Goal: Task Accomplishment & Management: Manage account settings

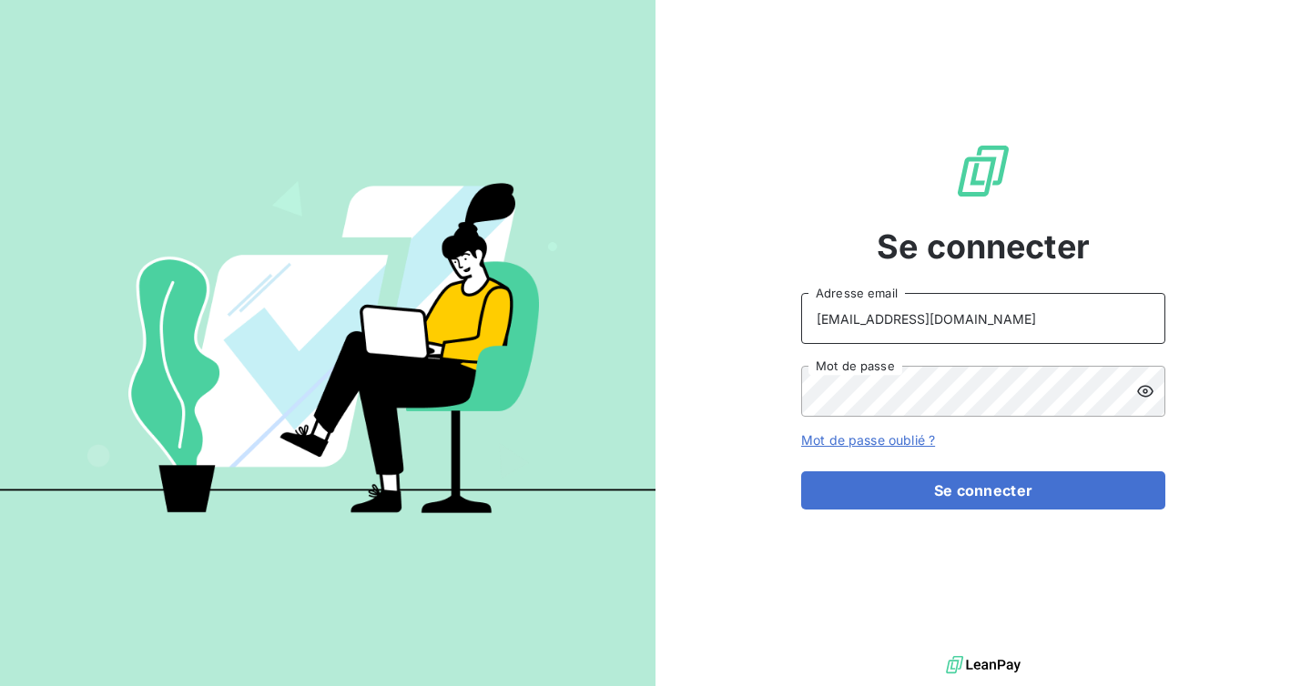
click at [959, 321] on input "[EMAIL_ADDRESS][DOMAIN_NAME]" at bounding box center [983, 318] width 364 height 51
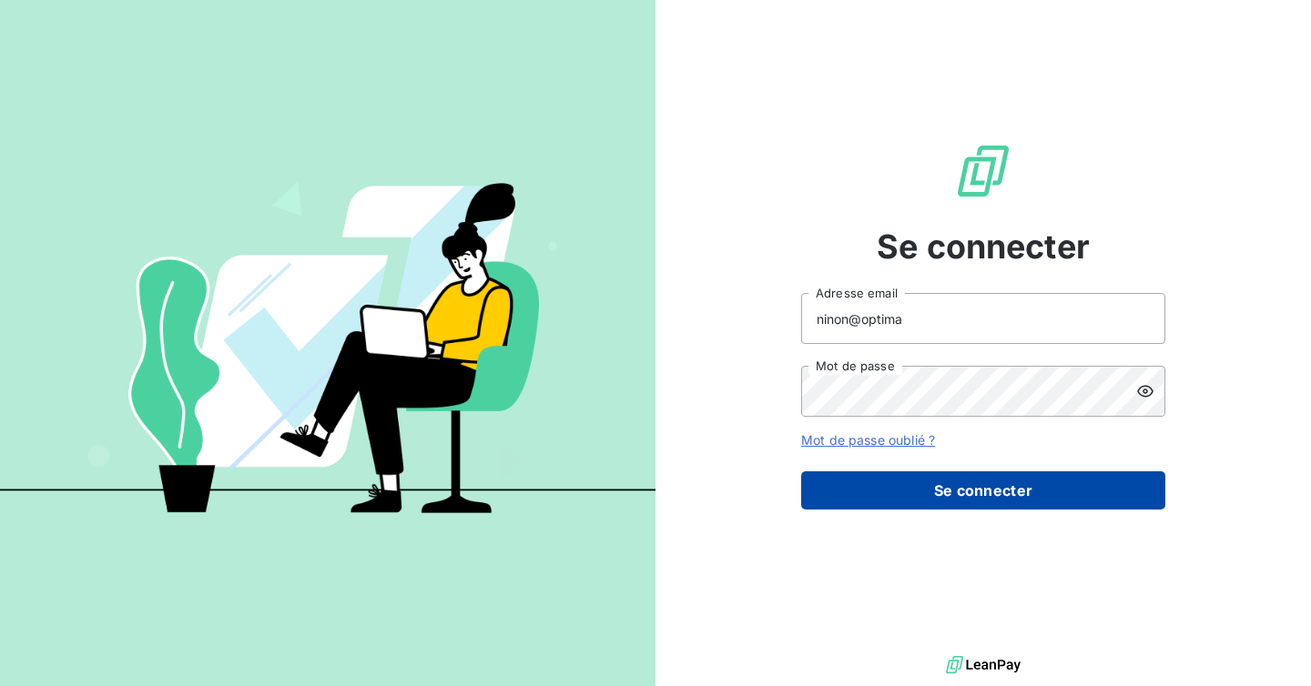
click at [949, 509] on button "Se connecter" at bounding box center [983, 490] width 364 height 38
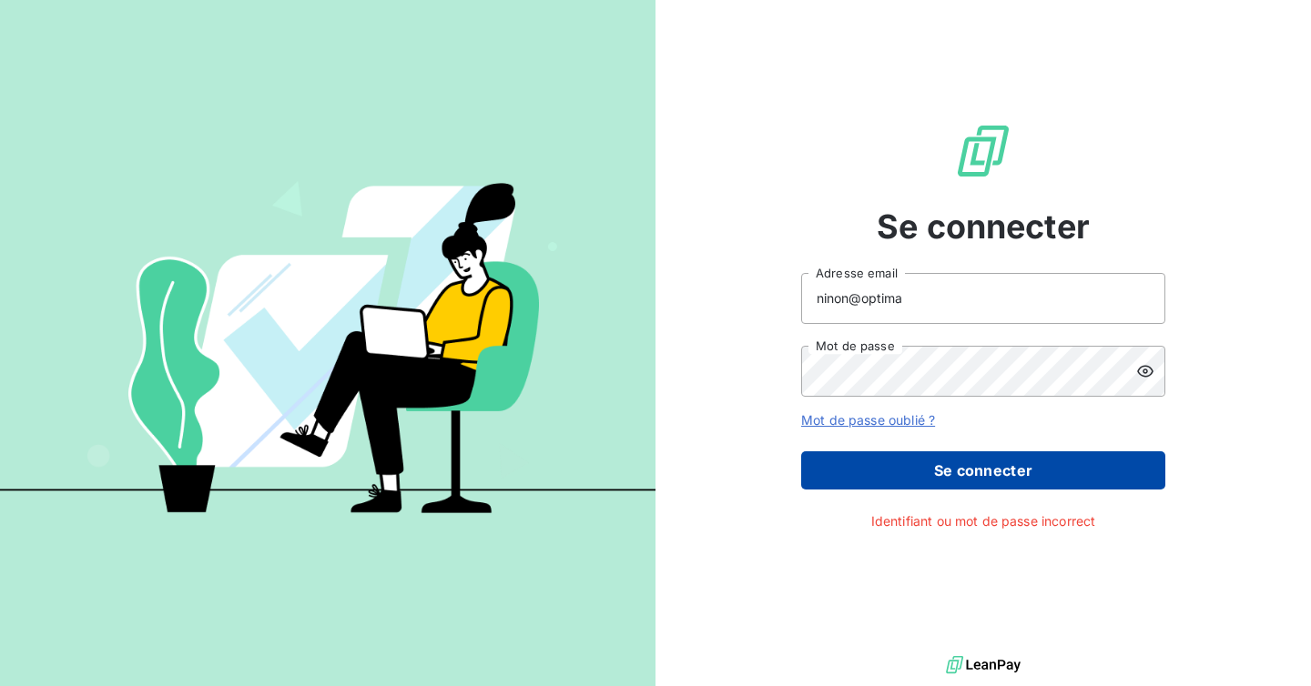
click at [959, 472] on button "Se connecter" at bounding box center [983, 470] width 364 height 38
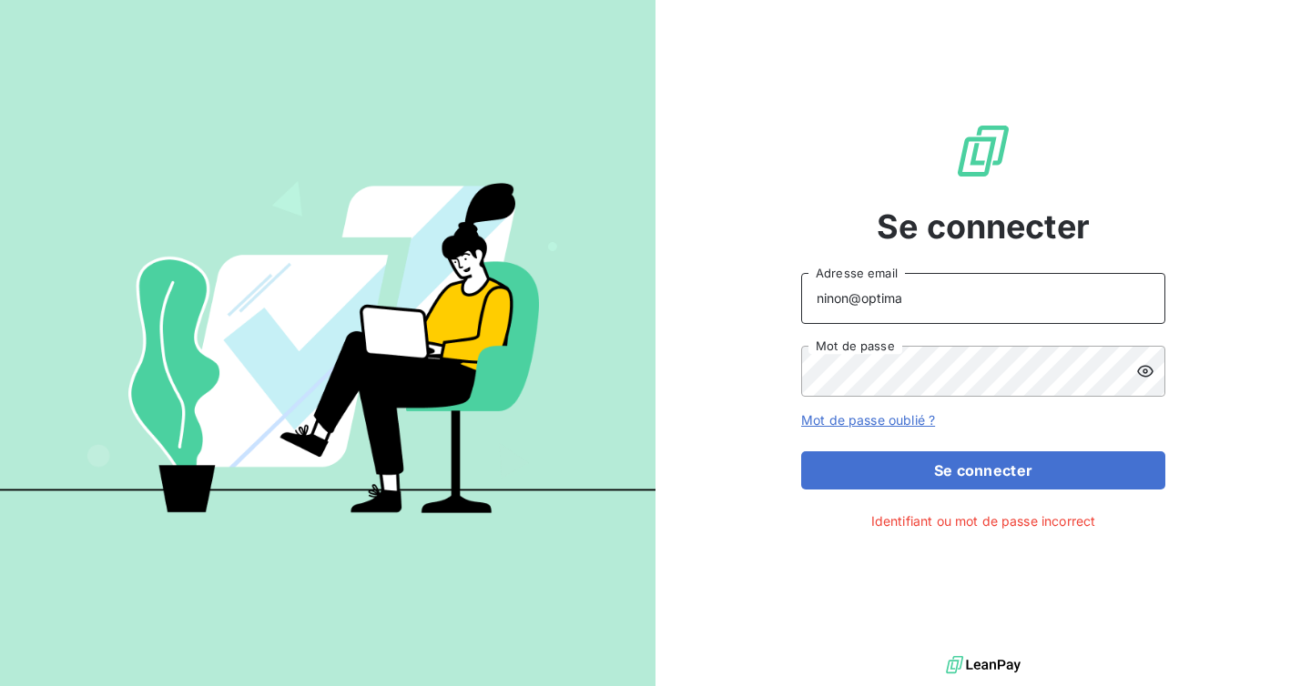
click at [977, 316] on input "ninon@optima" at bounding box center [983, 298] width 364 height 51
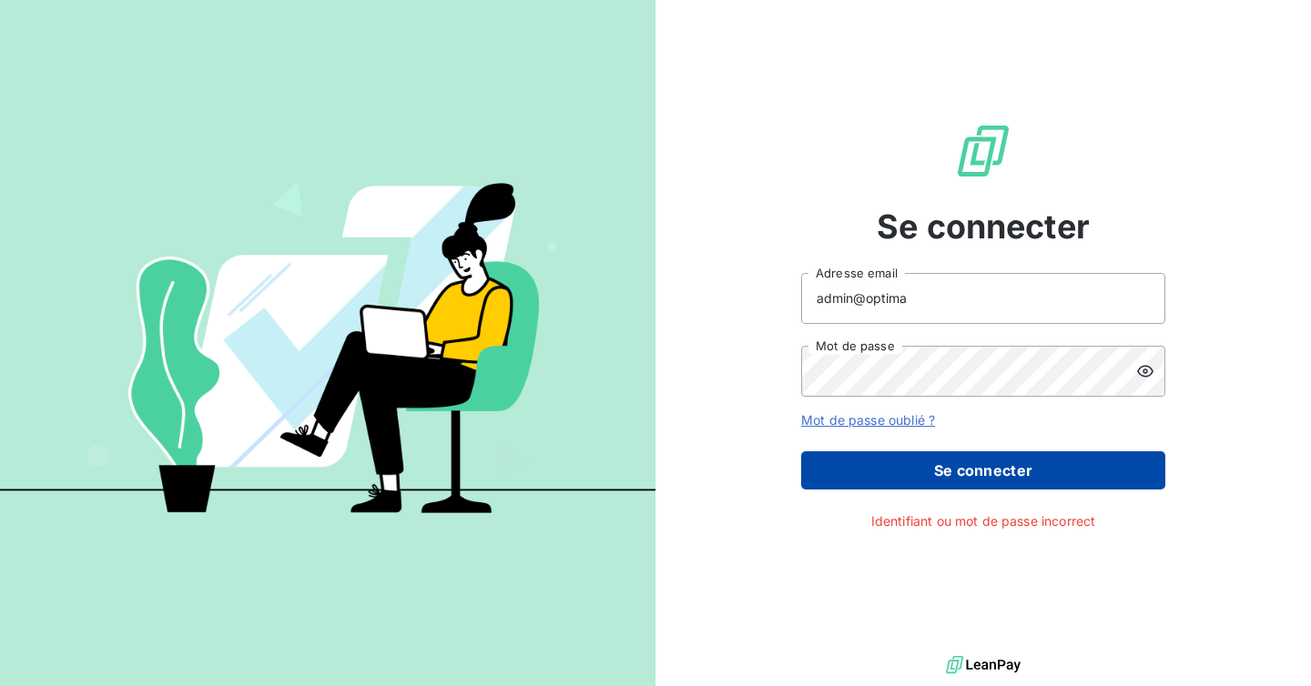
type input "admin@optima"
click at [980, 461] on button "Se connecter" at bounding box center [983, 470] width 364 height 38
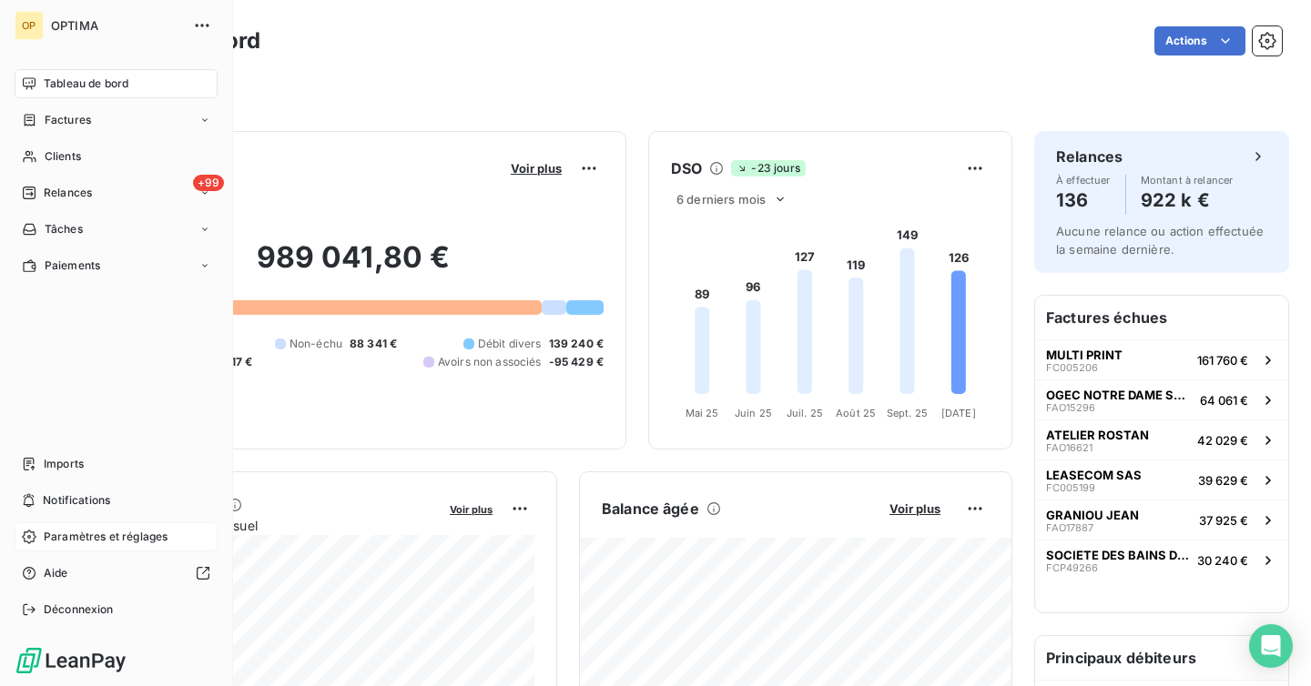
click at [113, 537] on span "Paramètres et réglages" at bounding box center [106, 537] width 124 height 16
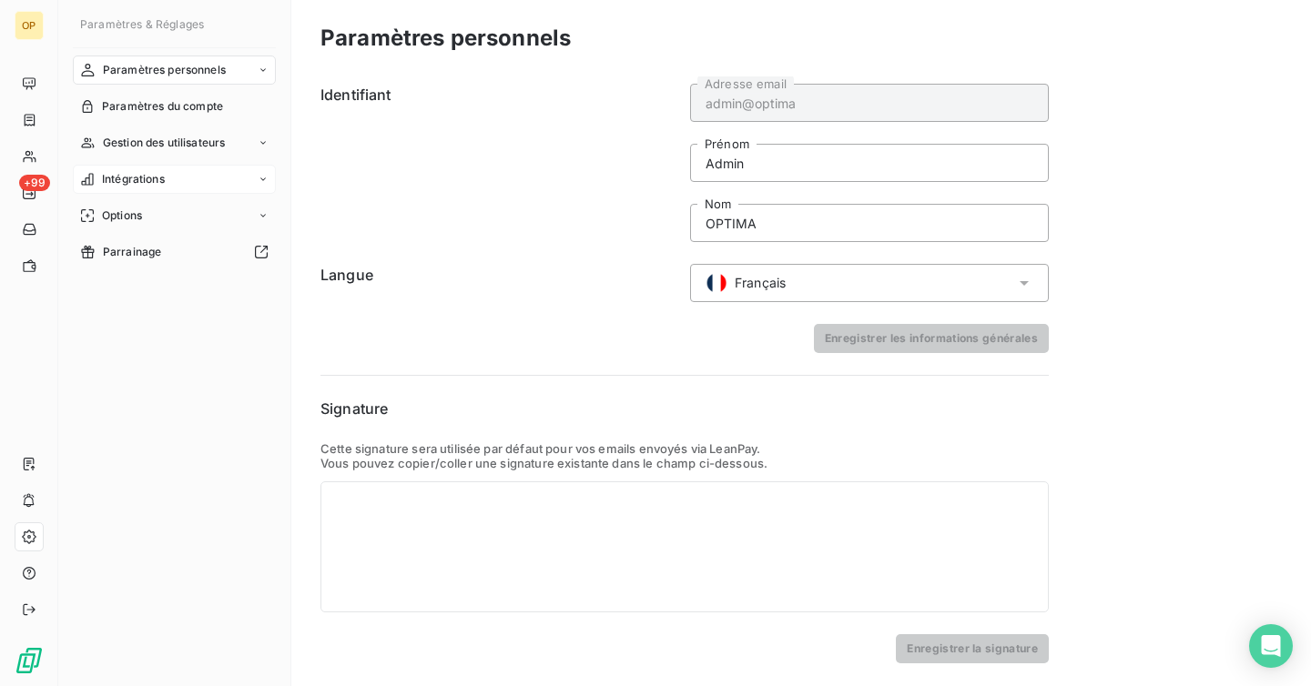
click at [154, 181] on span "Intégrations" at bounding box center [133, 179] width 63 height 16
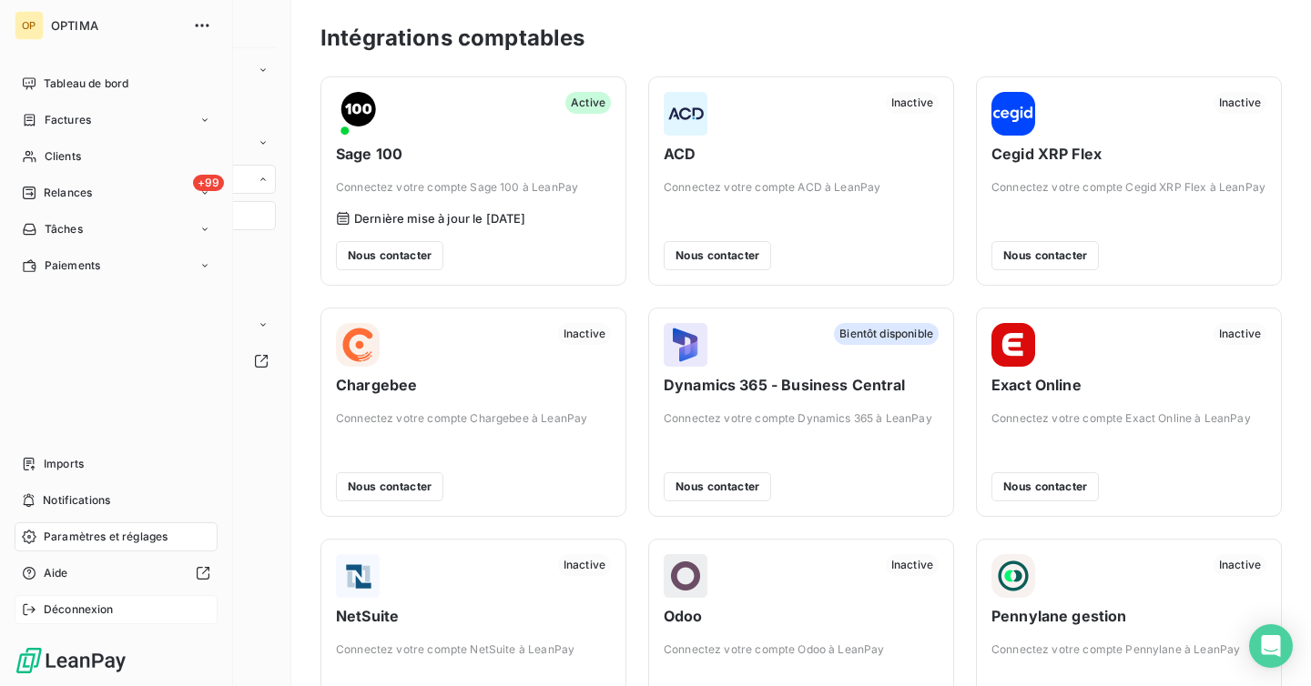
click at [72, 608] on span "Déconnexion" at bounding box center [79, 610] width 70 height 16
